Goal: Transaction & Acquisition: Book appointment/travel/reservation

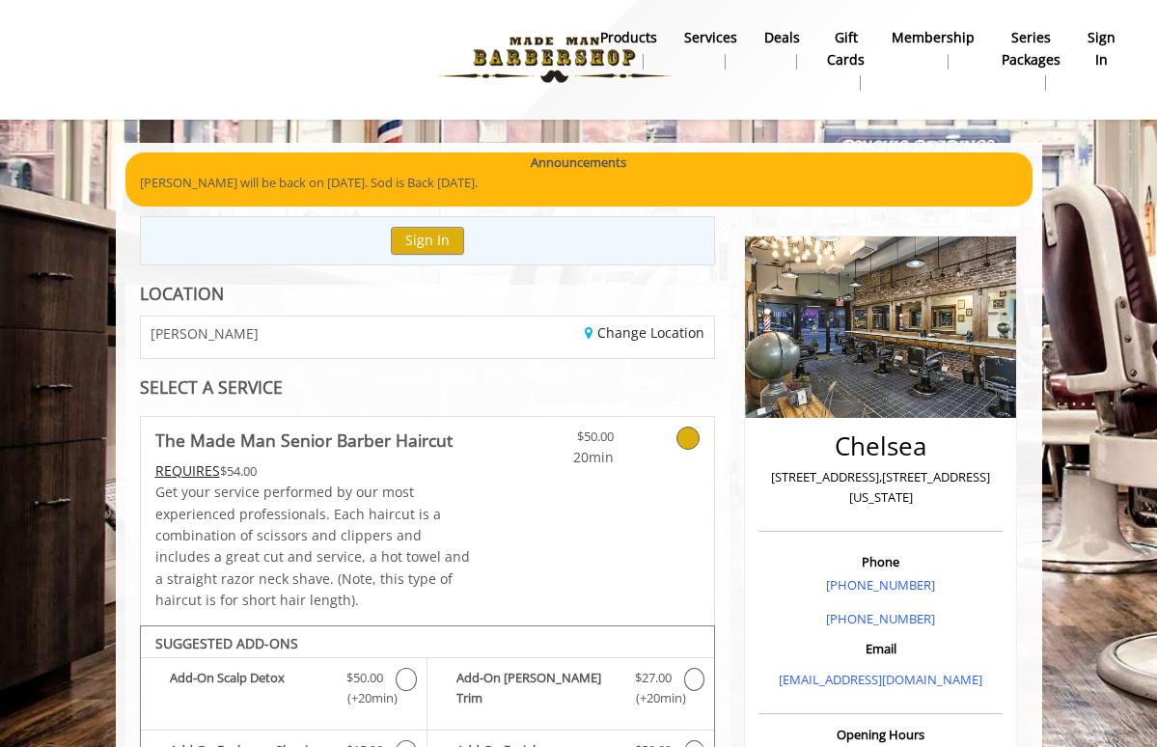
scroll to position [601, 0]
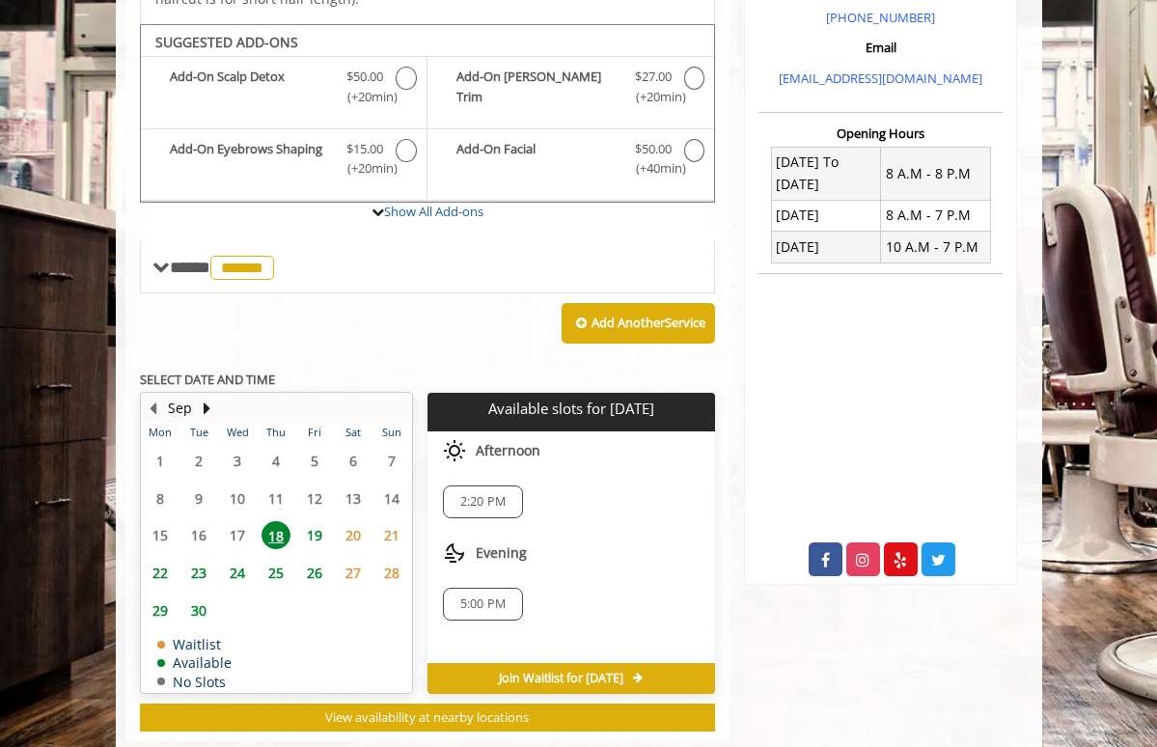
click at [481, 596] on span "5:00 PM" at bounding box center [482, 603] width 45 height 15
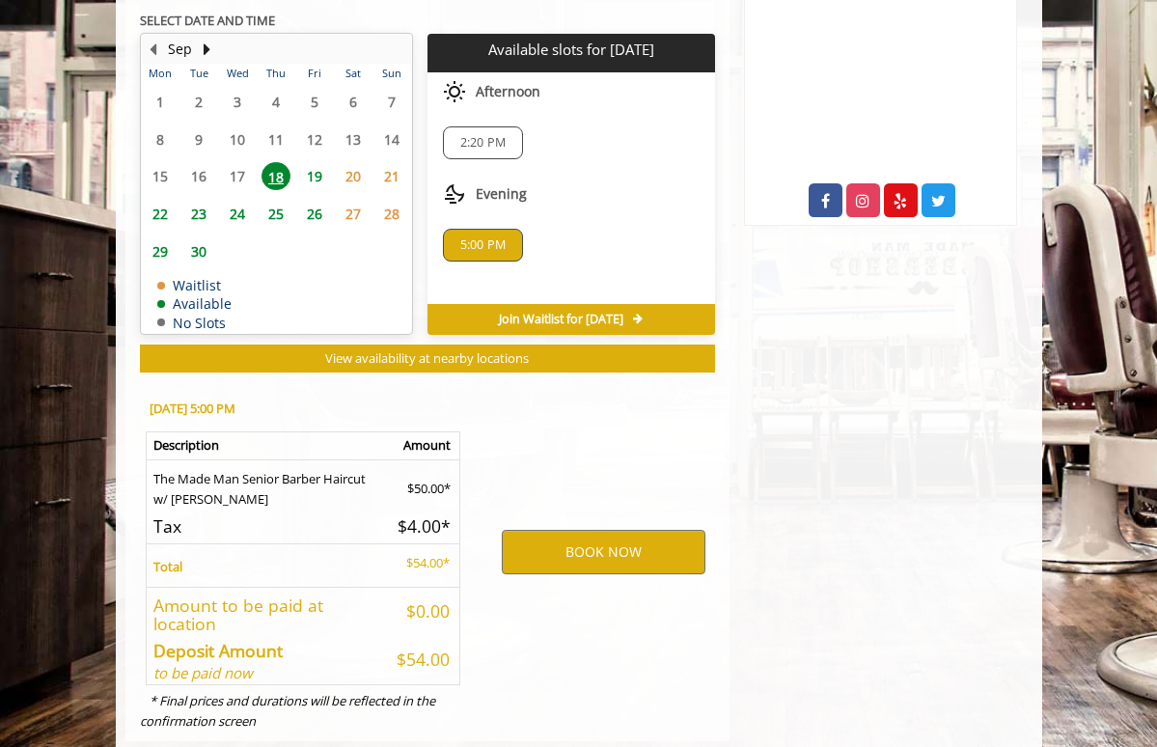
scroll to position [968, 0]
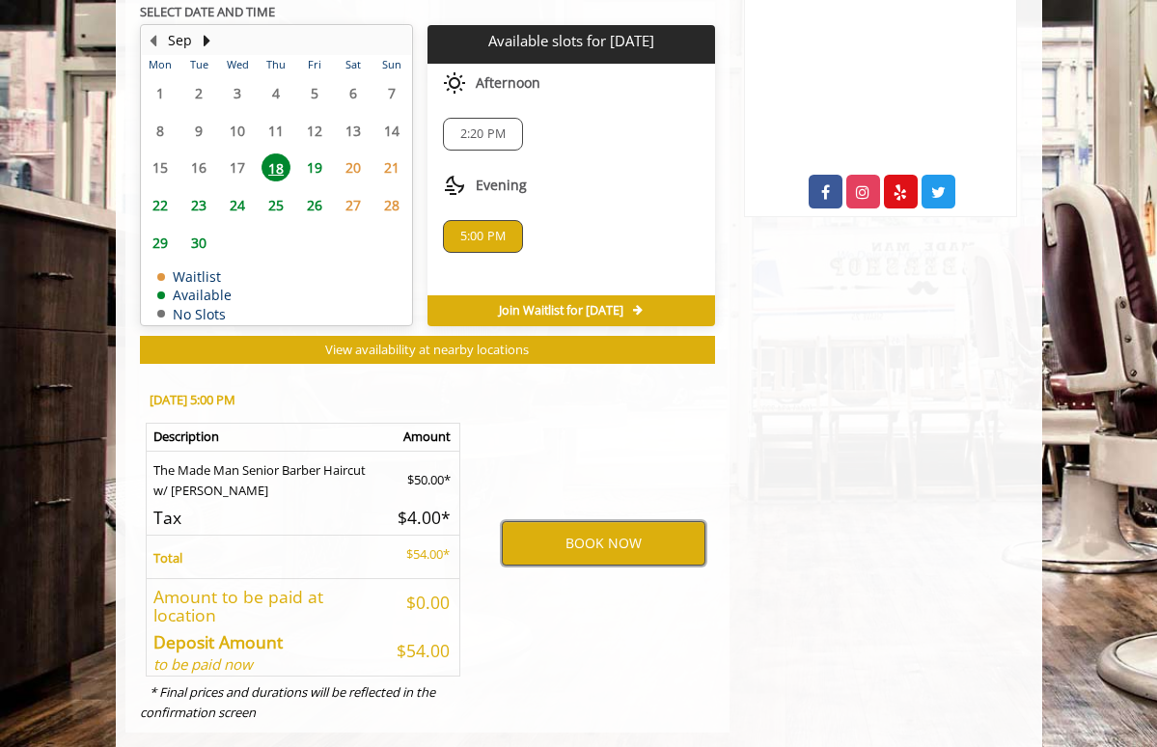
click at [579, 522] on button "BOOK NOW" at bounding box center [604, 543] width 204 height 44
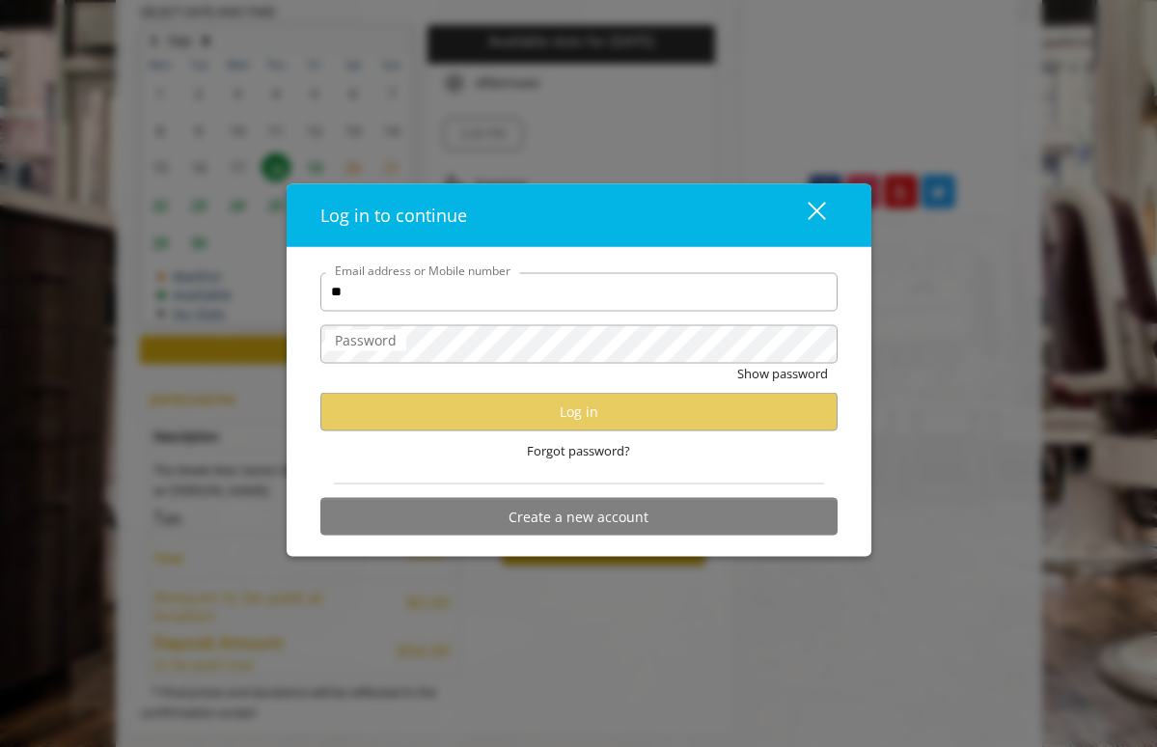
type input "**********"
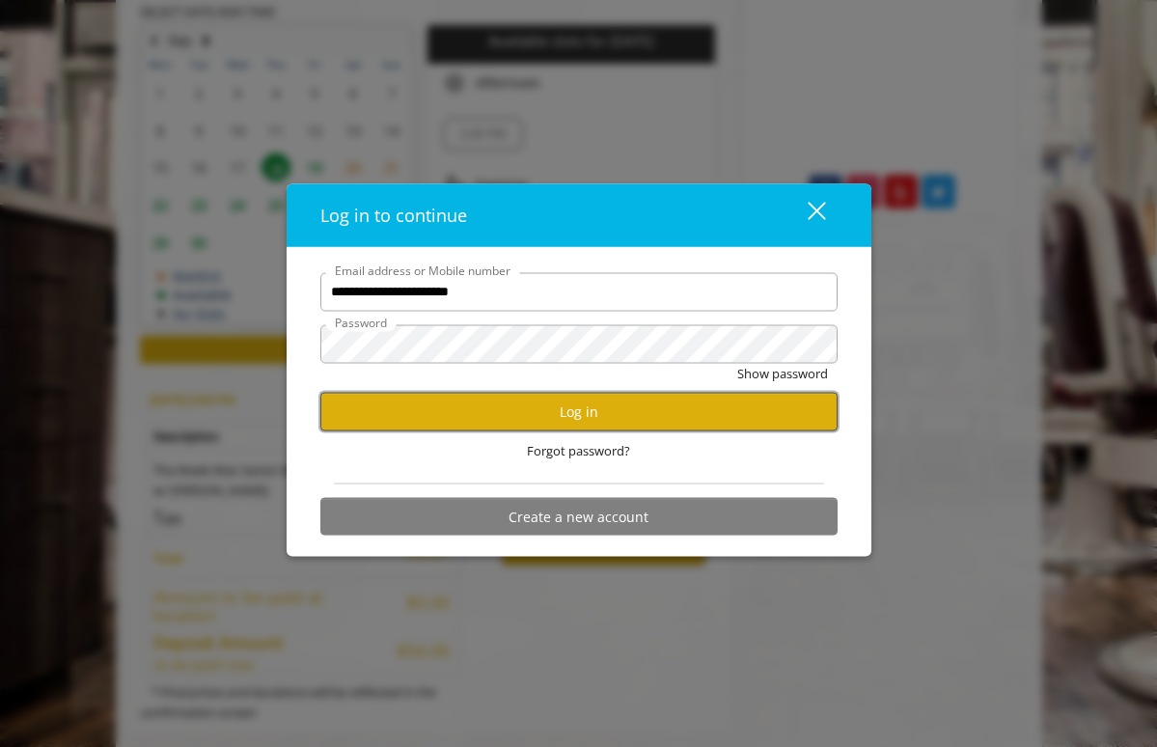
click at [536, 412] on button "Log in" at bounding box center [578, 412] width 517 height 38
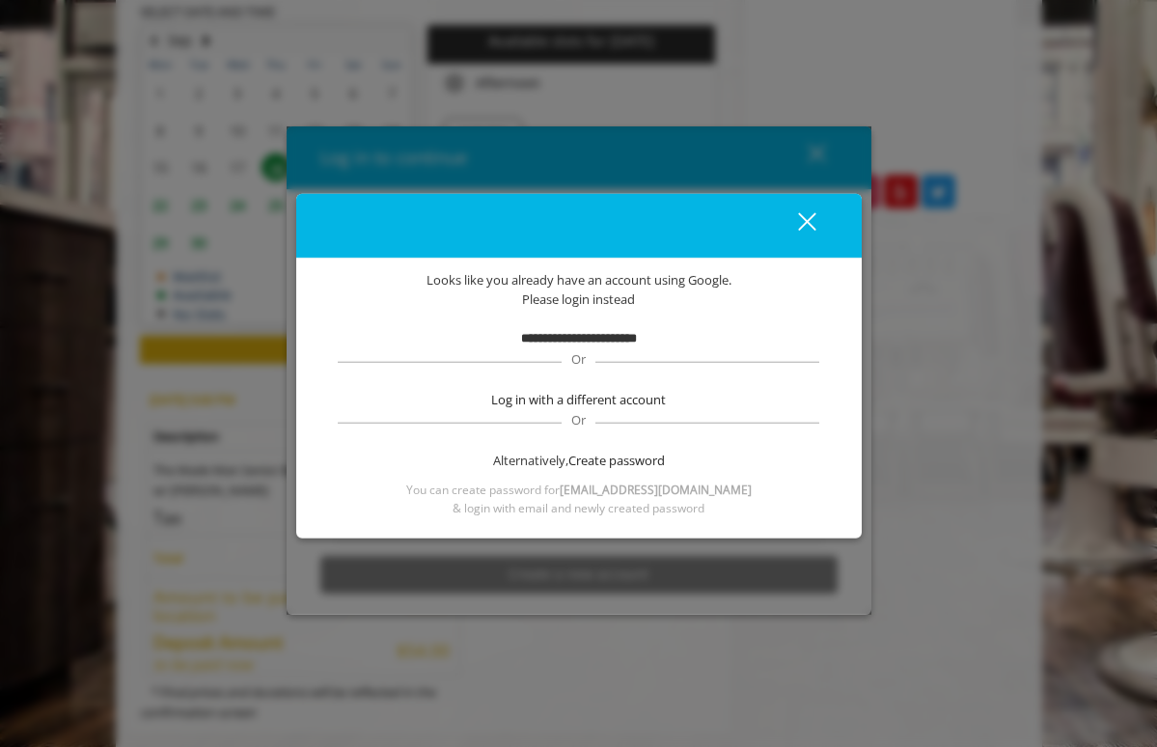
click at [613, 338] on b "**********" at bounding box center [579, 338] width 116 height 13
click at [827, 213] on button "close" at bounding box center [795, 225] width 66 height 40
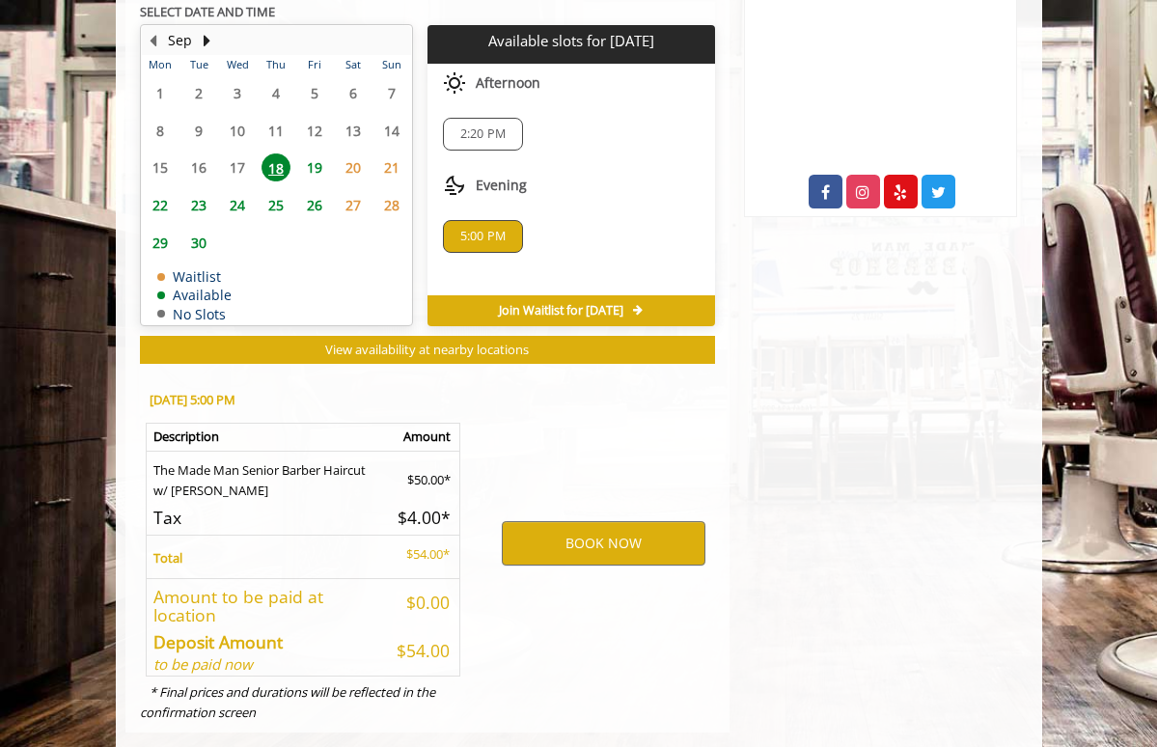
click at [632, 490] on div "BOOK NOW" at bounding box center [603, 543] width 252 height 340
click at [629, 521] on button "BOOK NOW" at bounding box center [604, 543] width 204 height 44
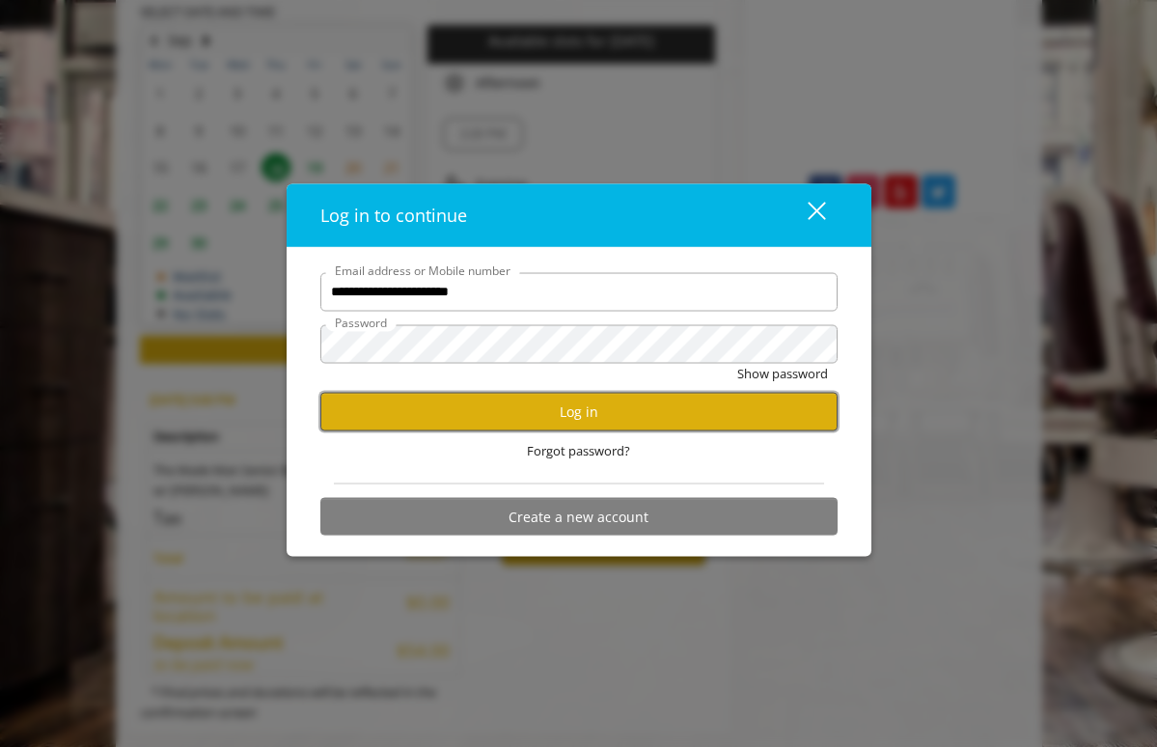
click at [506, 408] on button "Log in" at bounding box center [578, 412] width 517 height 38
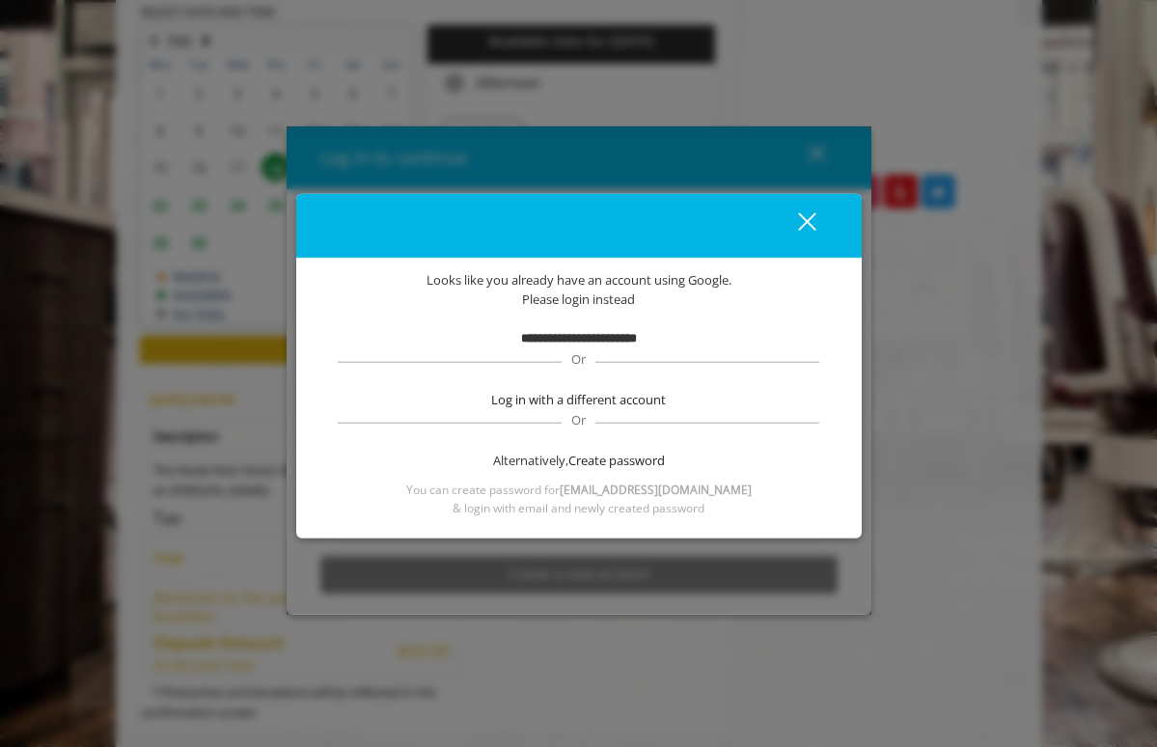
click at [588, 343] on b "**********" at bounding box center [579, 338] width 116 height 13
click at [808, 220] on div "close dialog" at bounding box center [806, 221] width 18 height 18
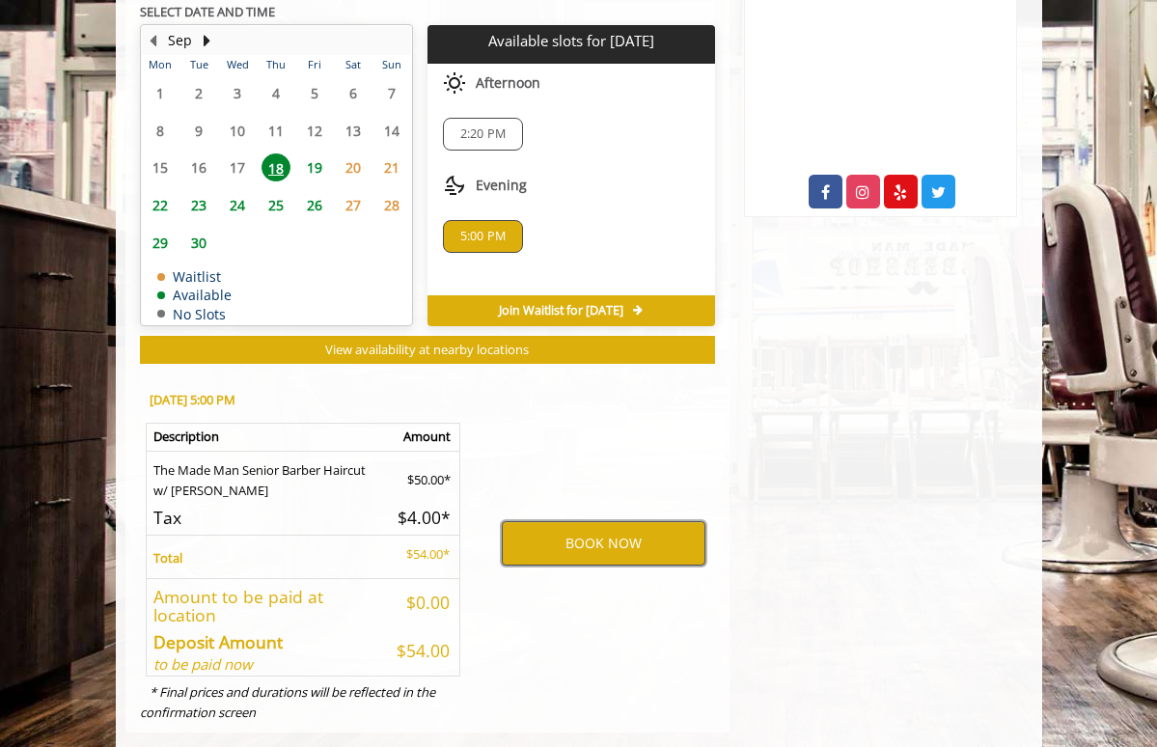
click at [584, 521] on button "BOOK NOW" at bounding box center [604, 543] width 204 height 44
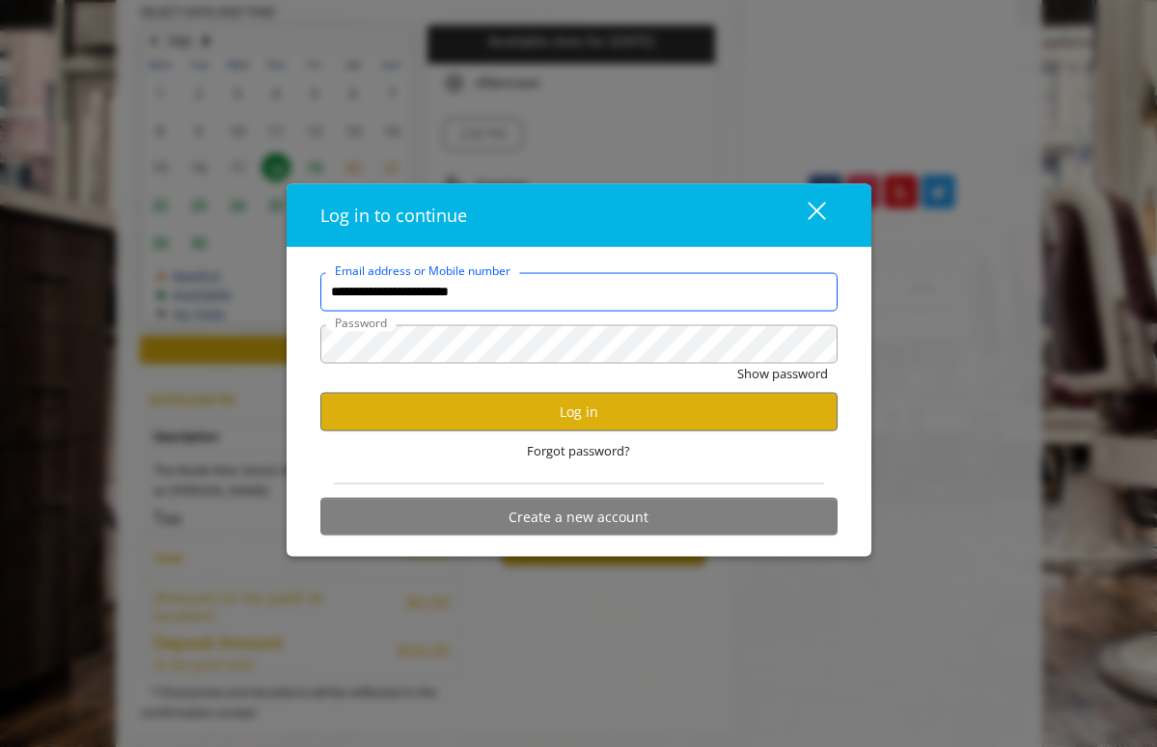
click at [542, 296] on input "**********" at bounding box center [578, 291] width 517 height 39
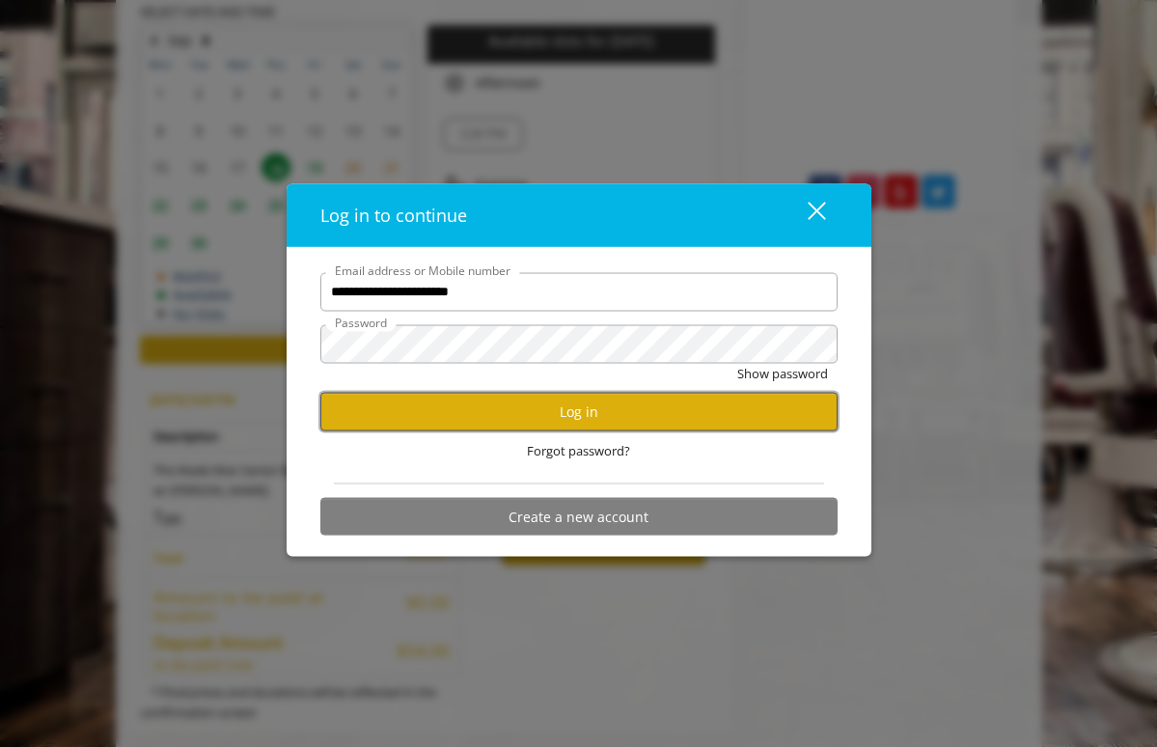
click at [577, 413] on button "Log in" at bounding box center [578, 412] width 517 height 38
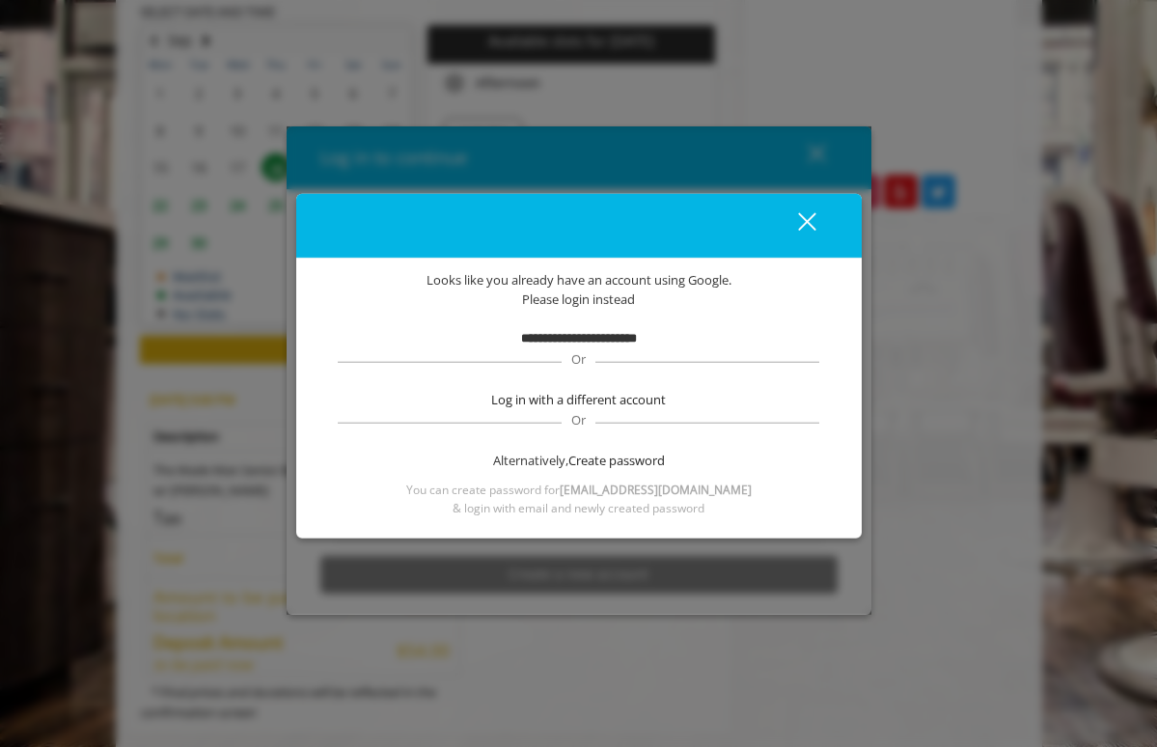
click at [815, 212] on button "close" at bounding box center [795, 225] width 66 height 40
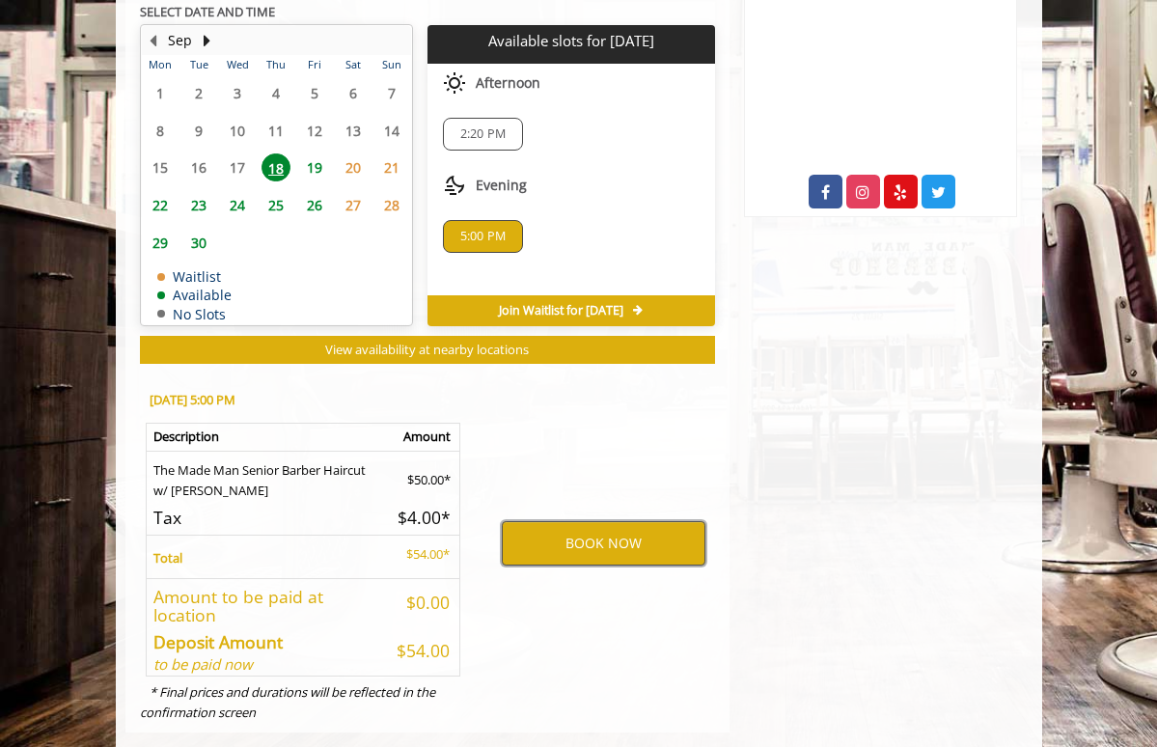
click at [618, 521] on button "BOOK NOW" at bounding box center [604, 543] width 204 height 44
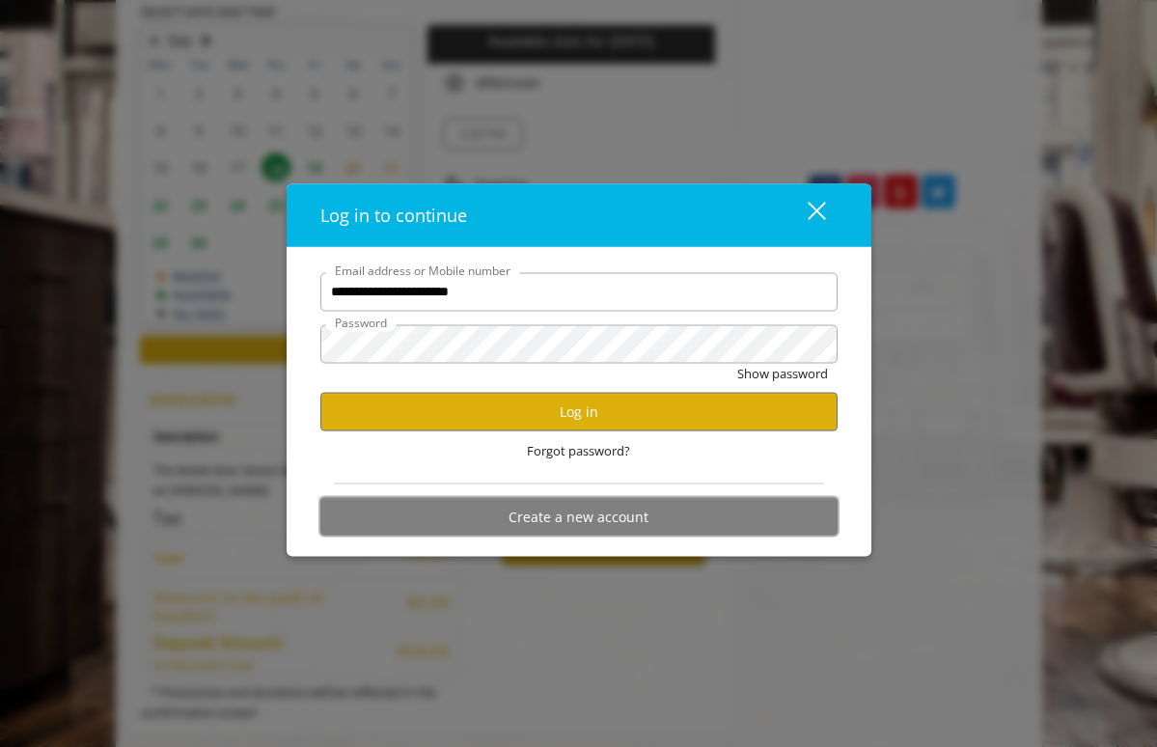
click at [583, 518] on button "Create a new account" at bounding box center [578, 517] width 517 height 38
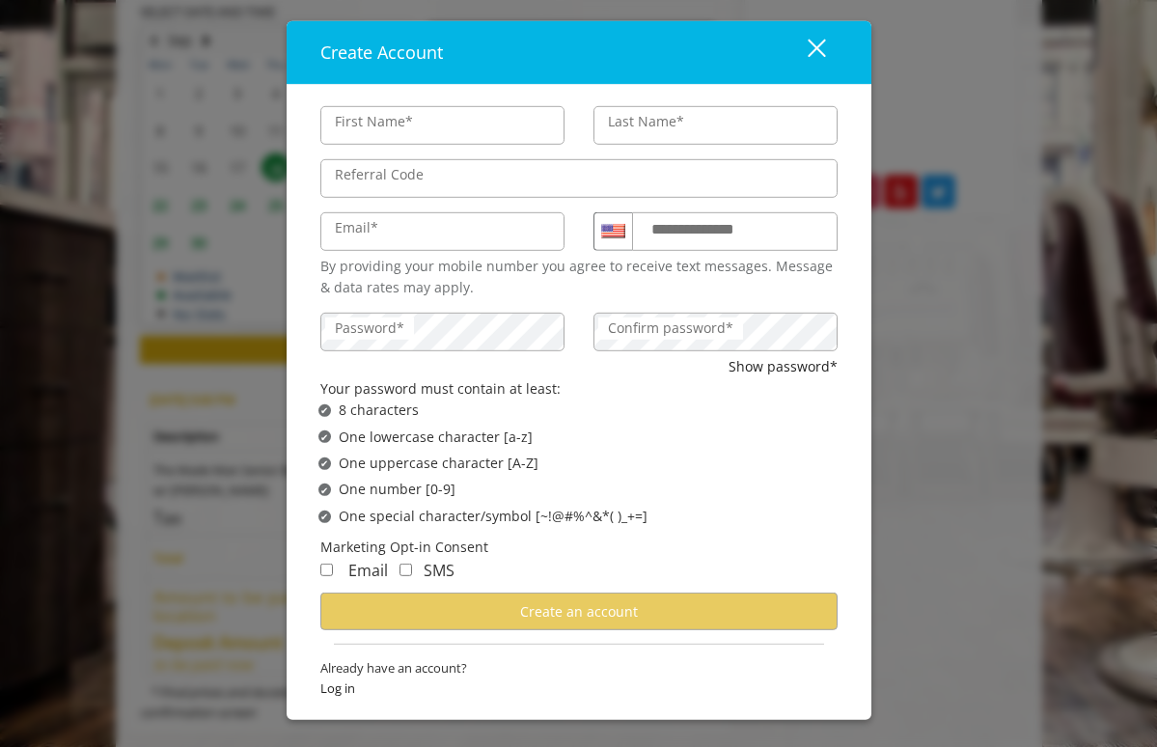
type input "*******"
click at [716, 117] on input "Last Name*" at bounding box center [715, 125] width 244 height 39
type input "*******"
click at [461, 229] on input "Email*" at bounding box center [442, 231] width 244 height 39
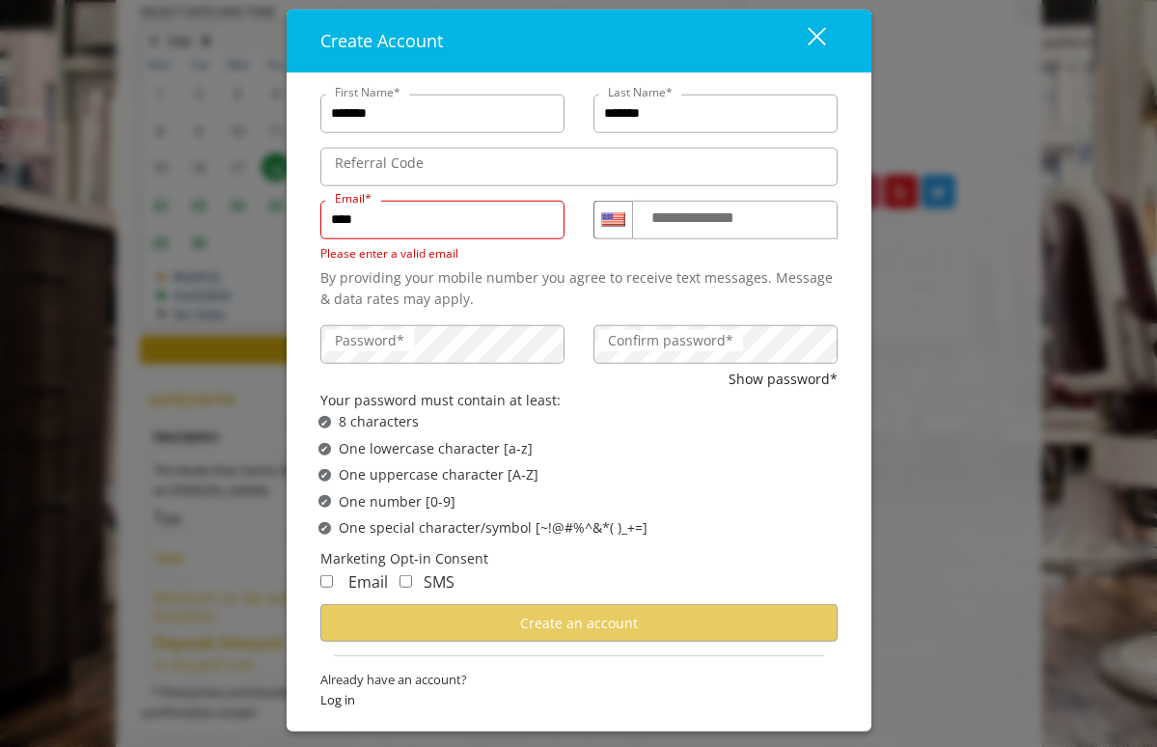
type input "**********"
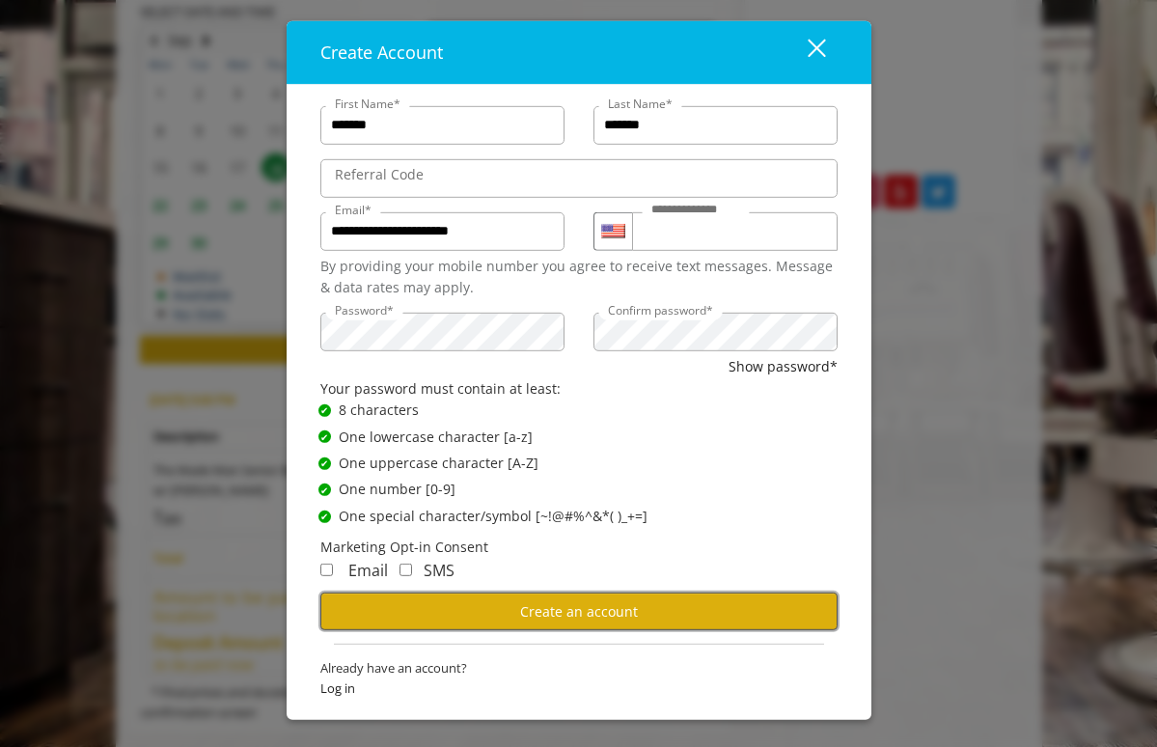
click at [586, 610] on span "Create an account" at bounding box center [579, 611] width 118 height 18
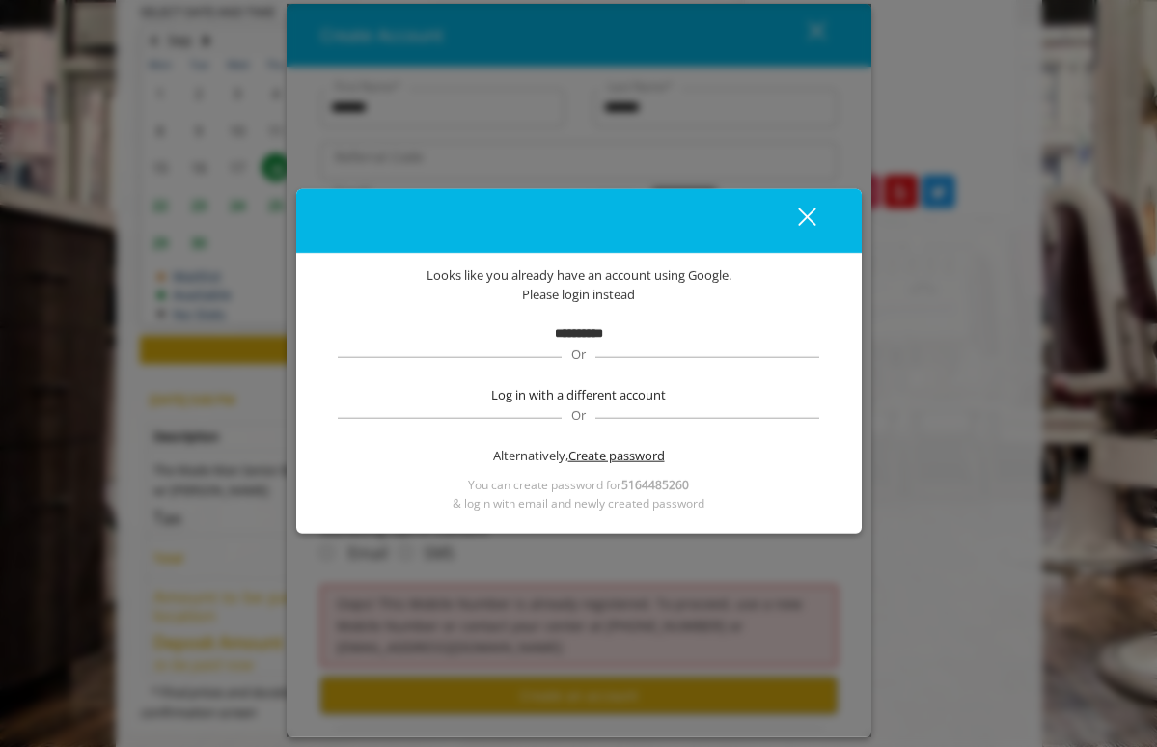
click at [599, 457] on span "Create password" at bounding box center [616, 455] width 96 height 20
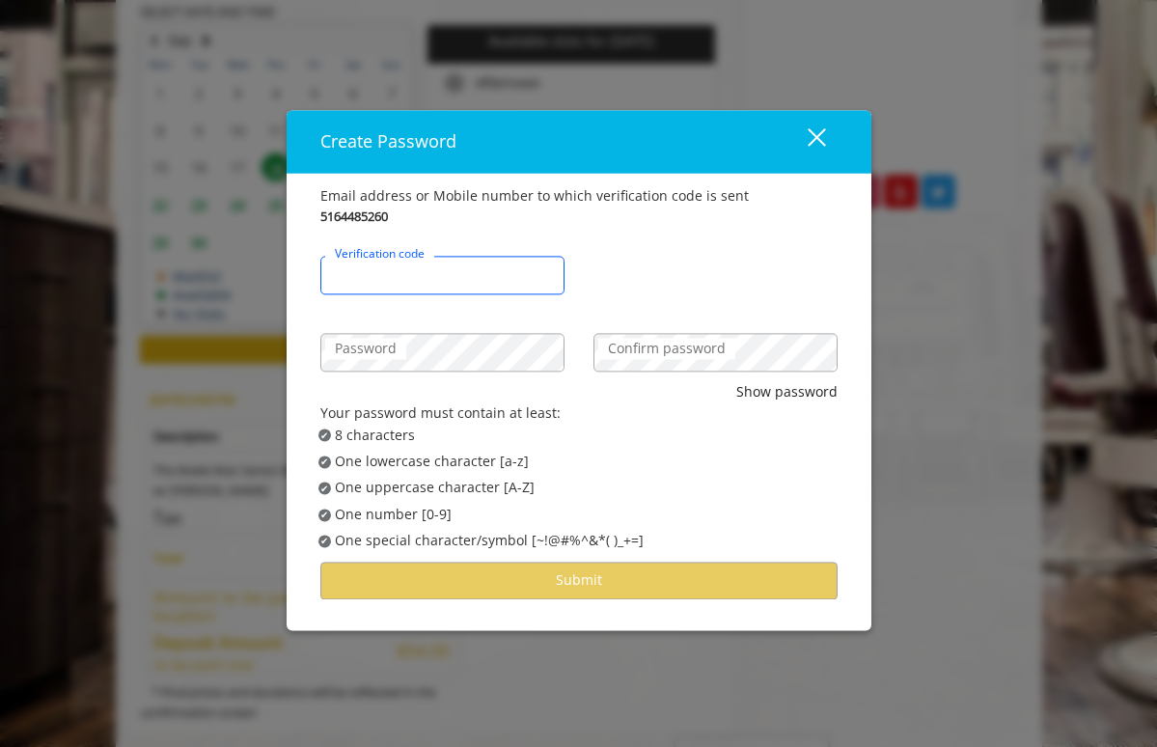
click at [422, 286] on input "Verification code" at bounding box center [442, 275] width 244 height 39
type input "******"
click at [654, 349] on label "Confirm password" at bounding box center [666, 348] width 137 height 21
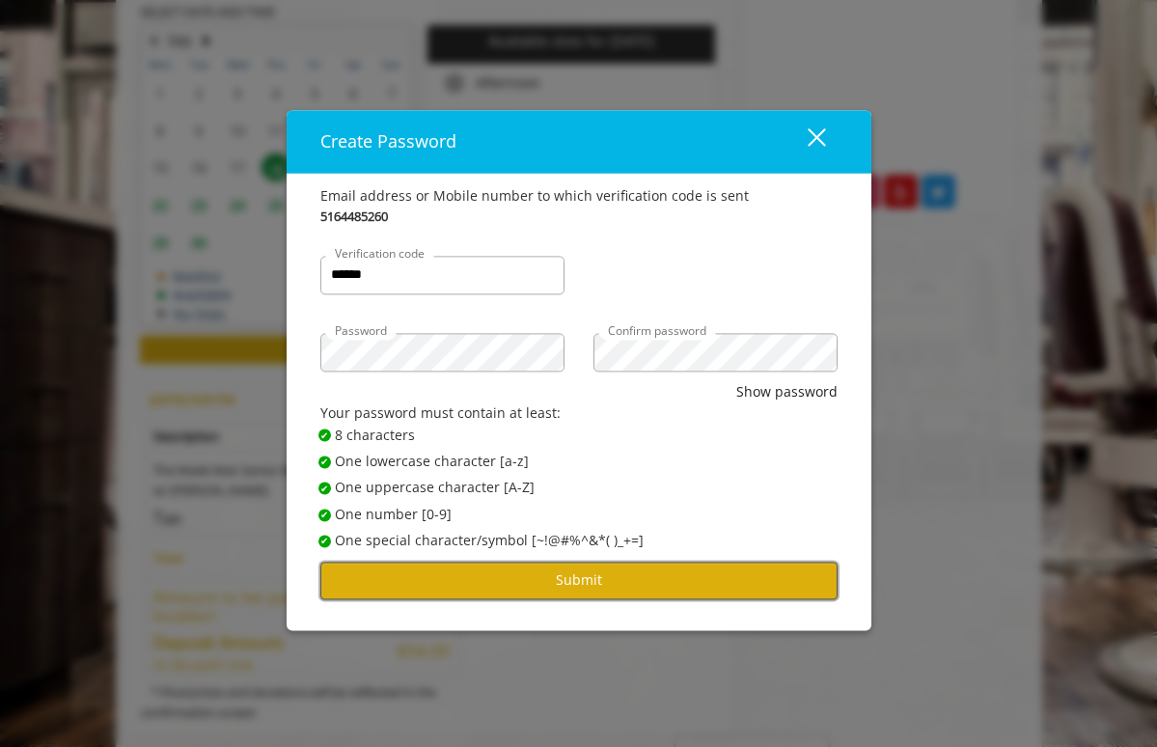
click at [597, 587] on button "Submit" at bounding box center [578, 580] width 517 height 38
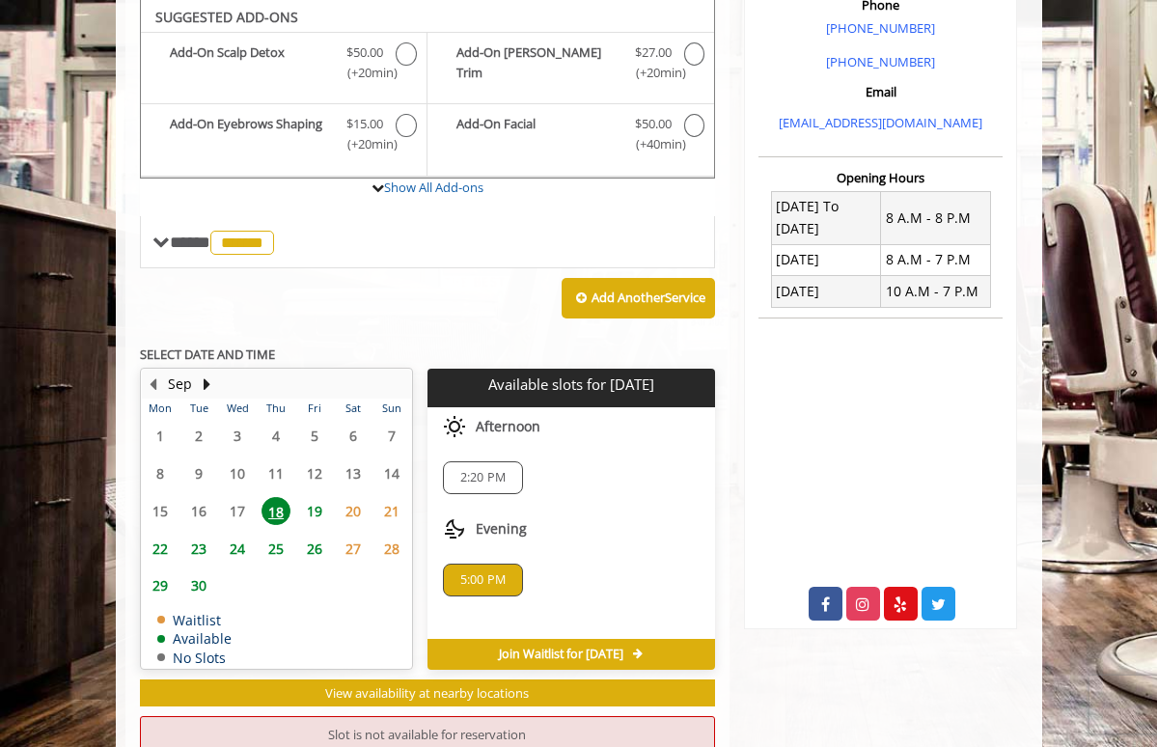
scroll to position [562, 0]
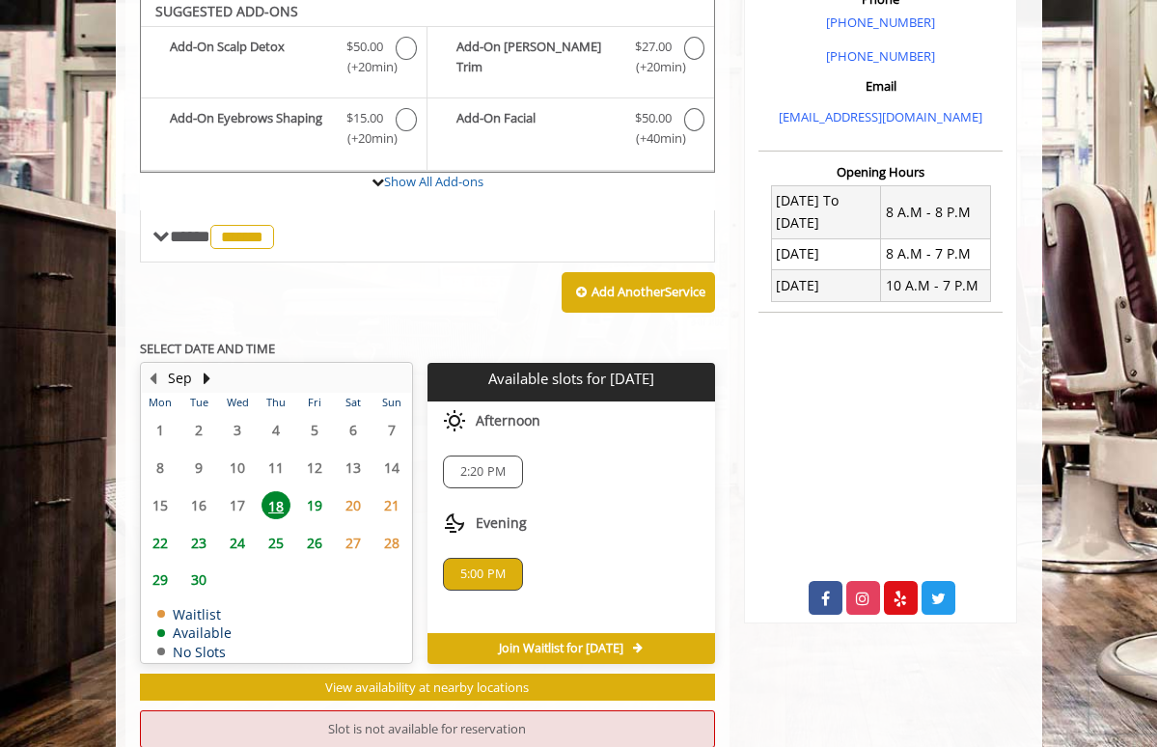
click at [470, 566] on span "5:00 PM" at bounding box center [482, 573] width 45 height 15
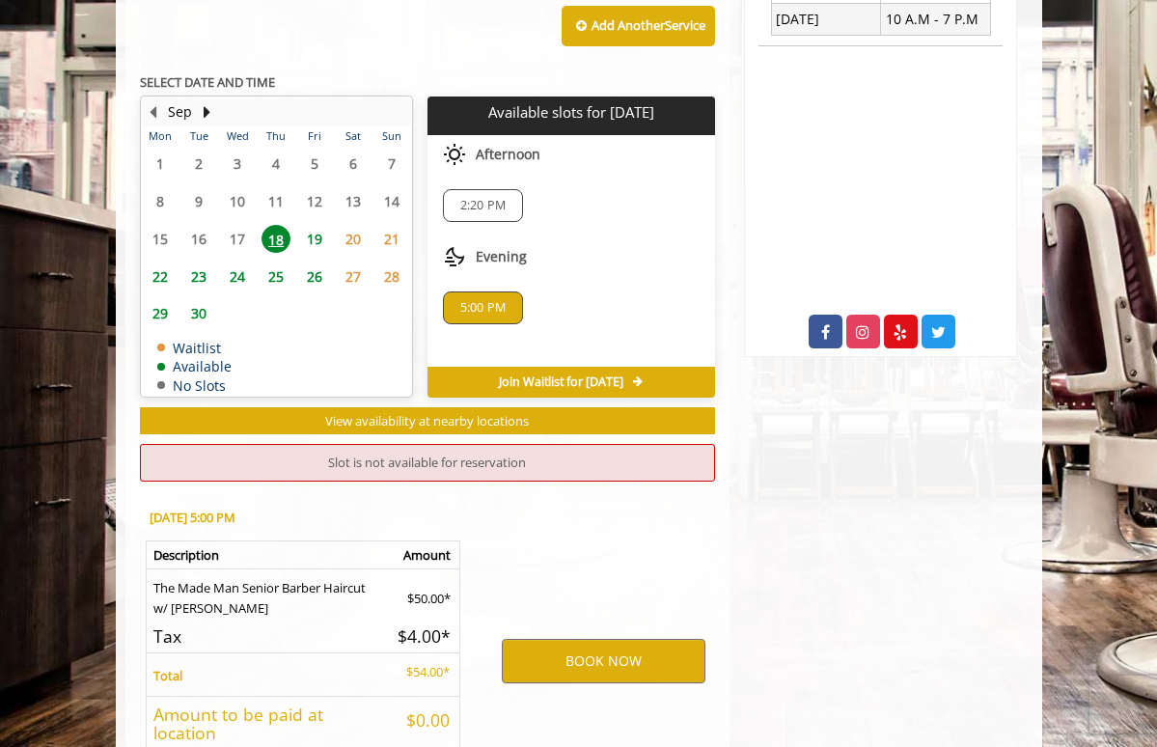
scroll to position [842, 0]
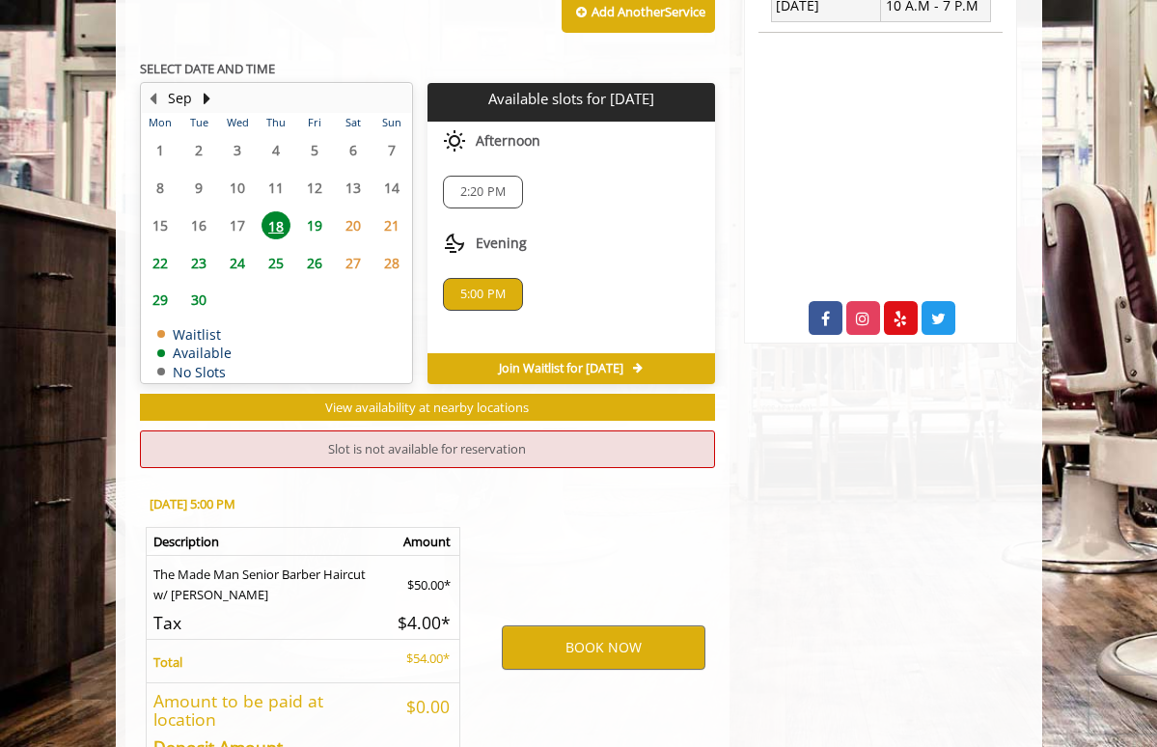
click at [477, 184] on span "2:20 PM" at bounding box center [482, 191] width 45 height 15
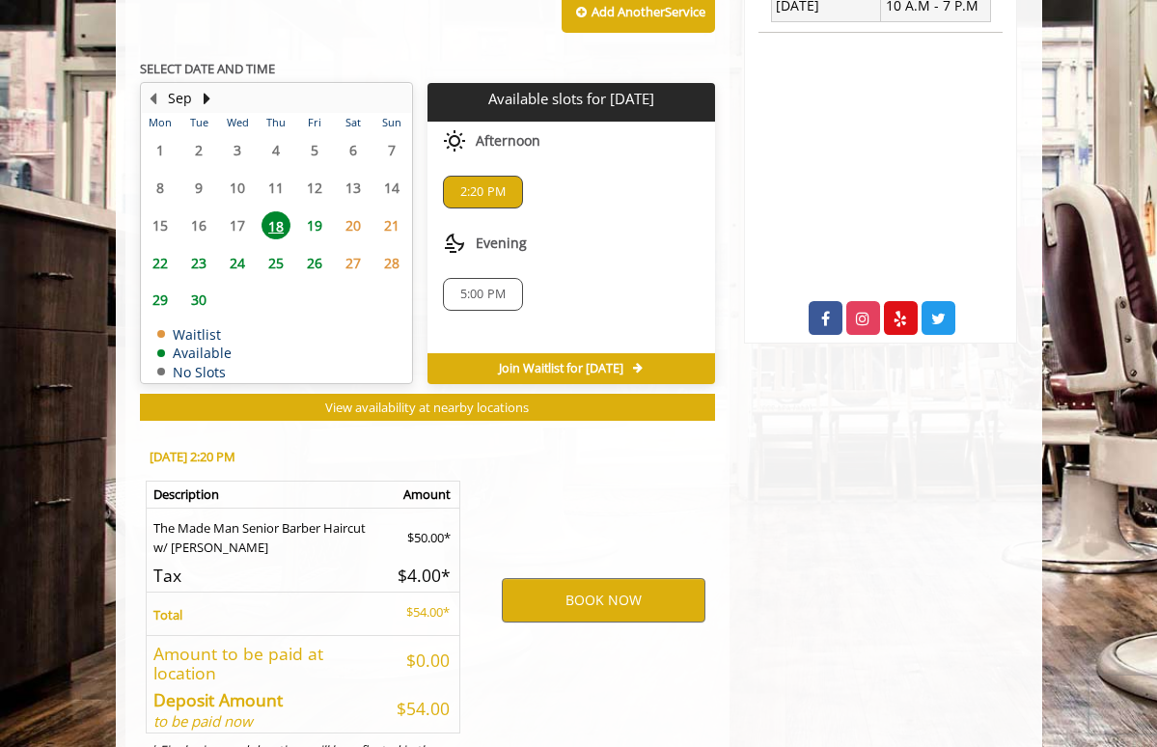
scroll to position [900, 0]
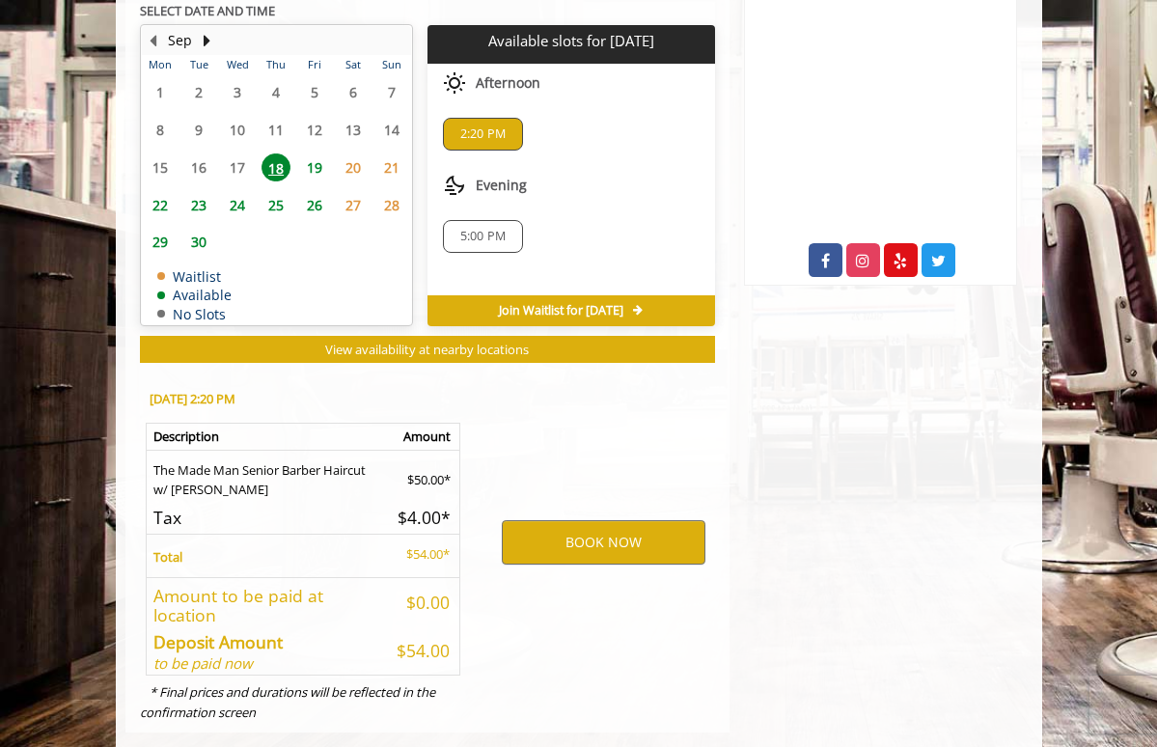
click at [479, 229] on span "5:00 PM" at bounding box center [482, 236] width 45 height 15
click at [672, 520] on button "BOOK NOW" at bounding box center [604, 542] width 204 height 44
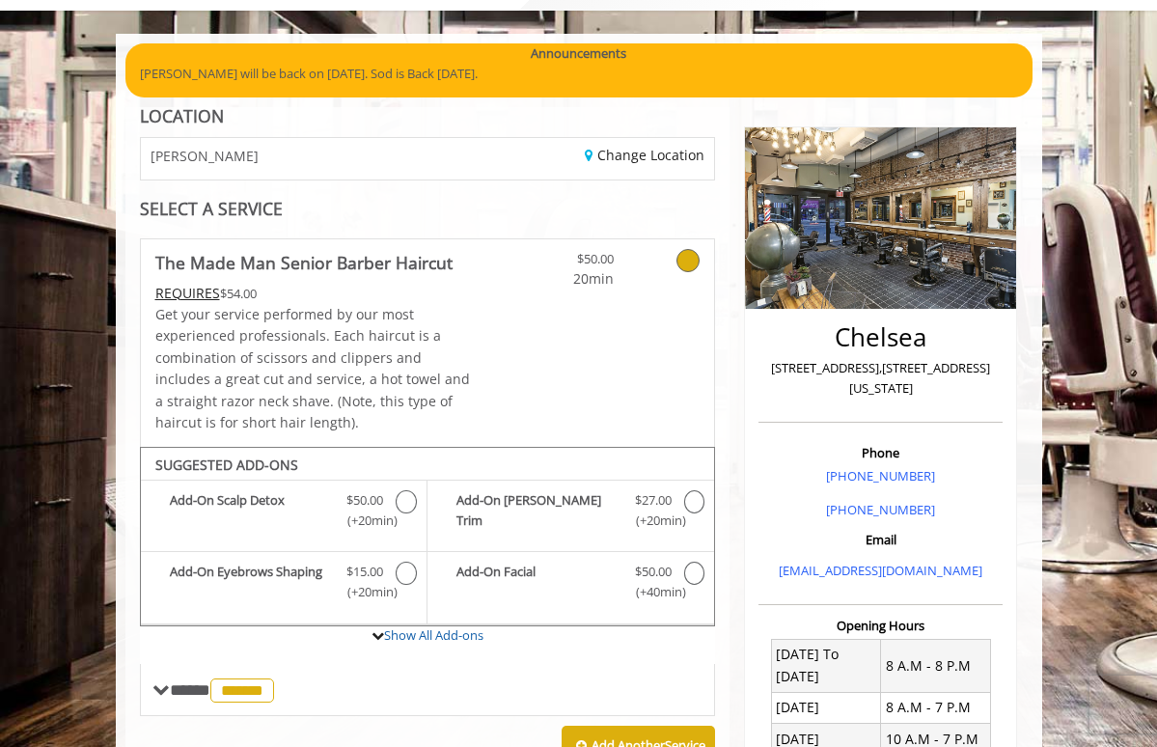
scroll to position [0, 0]
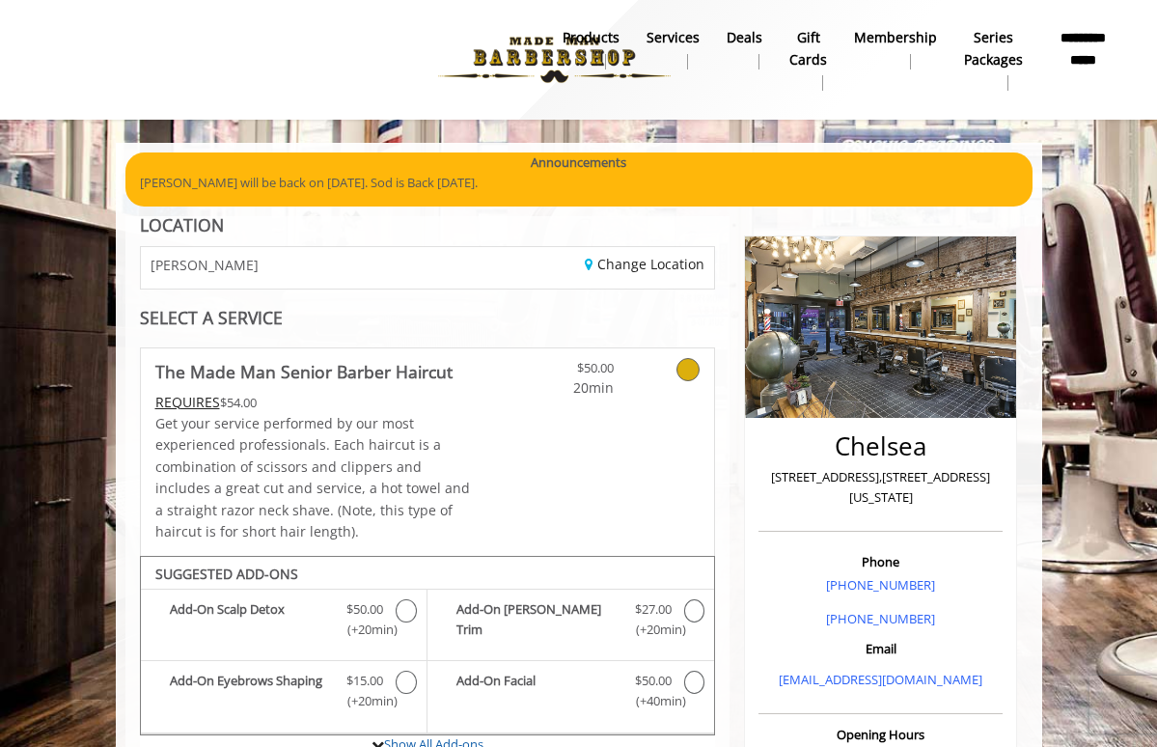
click at [333, 280] on div "[PERSON_NAME]" at bounding box center [276, 267] width 301 height 41
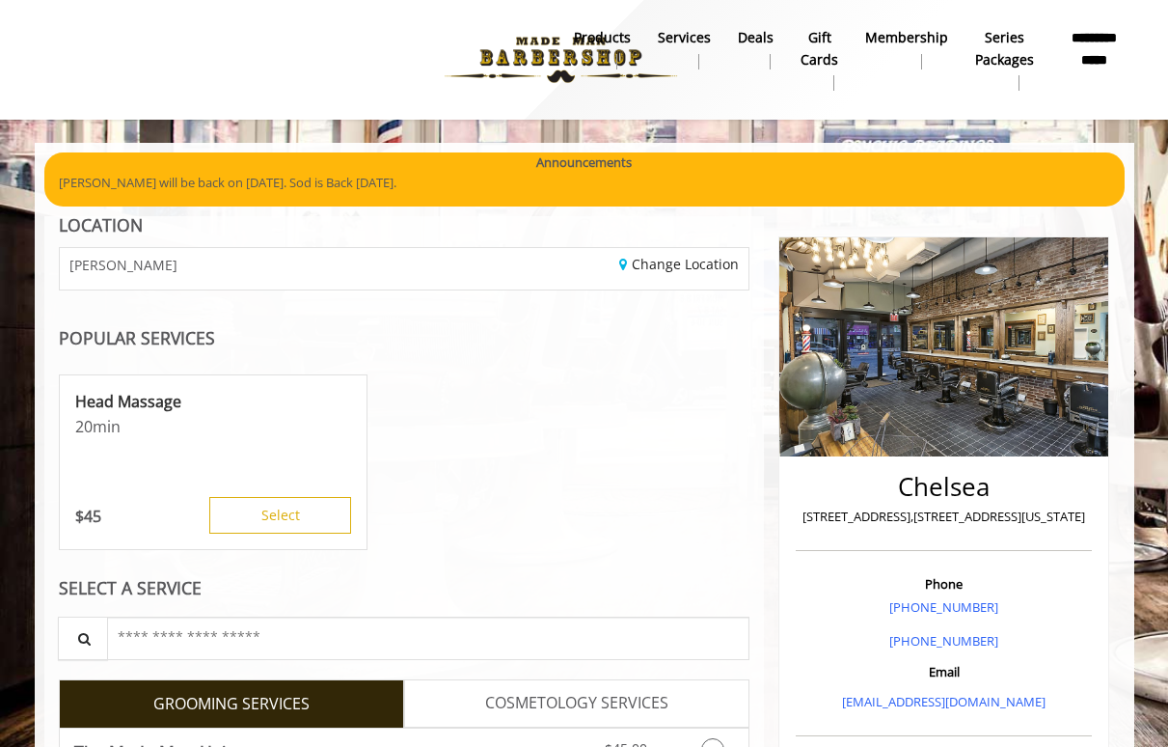
drag, startPoint x: 799, startPoint y: 513, endPoint x: 1085, endPoint y: 515, distance: 286.5
click at [1085, 515] on div "Chelsea [STREET_ADDRESS],[STREET_ADDRESS][US_STATE]" at bounding box center [944, 507] width 296 height 88
copy p "[STREET_ADDRESS],[STREET_ADDRESS][US_STATE]"
